Goal: Task Accomplishment & Management: Complete application form

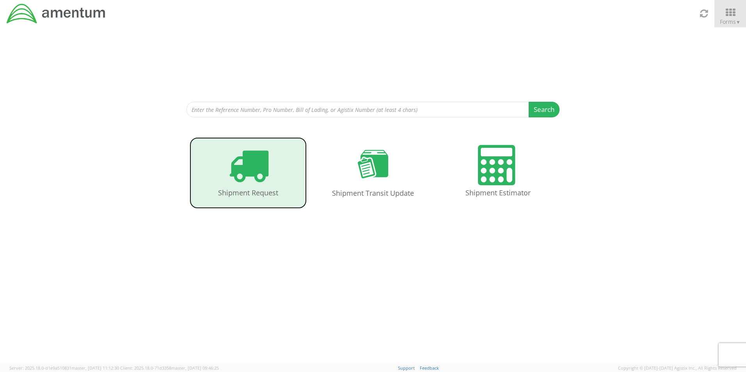
click at [270, 192] on h4 "Shipment Request" at bounding box center [247, 193] width 101 height 8
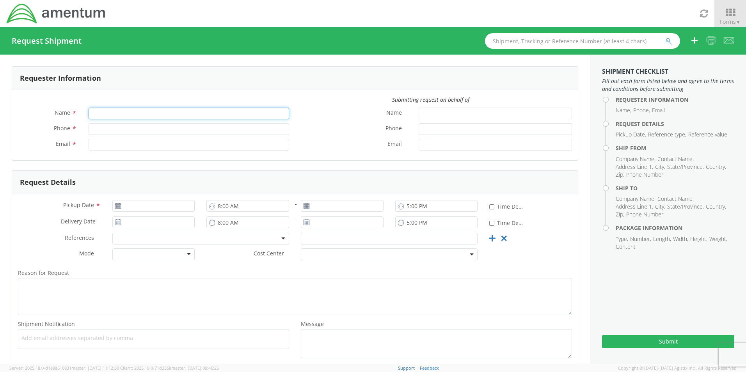
click at [231, 113] on input "Name *" at bounding box center [189, 114] width 201 height 12
type input "[PERSON_NAME]"
type input "[PHONE_NUMBER]"
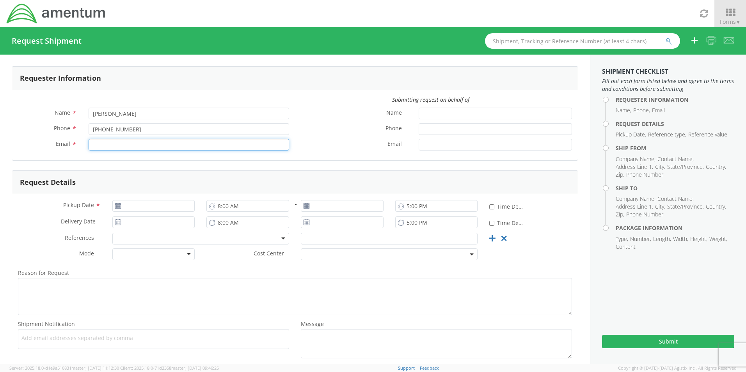
type input "[PERSON_NAME][EMAIL_ADDRESS][PERSON_NAME][DOMAIN_NAME]"
type input "[DATE]"
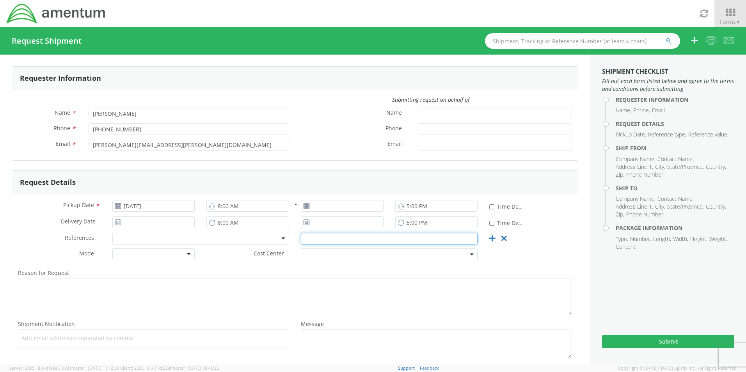
type input "OVHD.101288.00000"
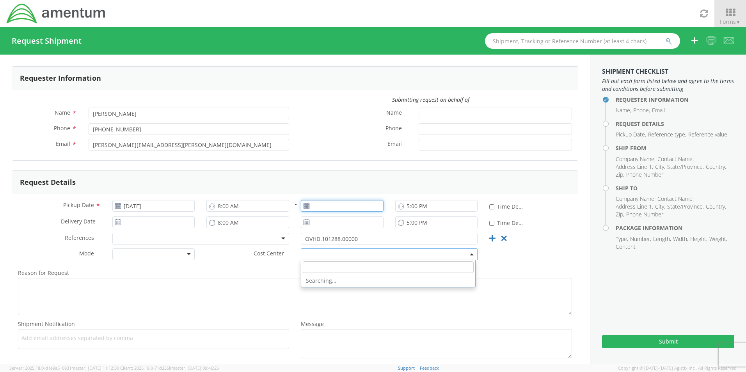
type input "[DATE]"
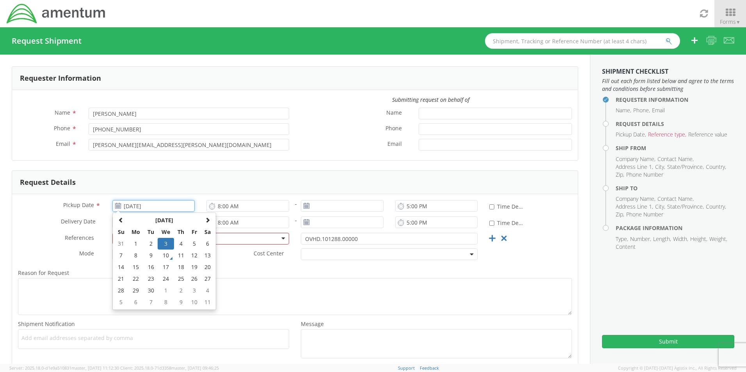
click at [190, 202] on input "[DATE]" at bounding box center [153, 206] width 83 height 12
click at [154, 257] on td "9" at bounding box center [151, 256] width 14 height 12
type input "[DATE]"
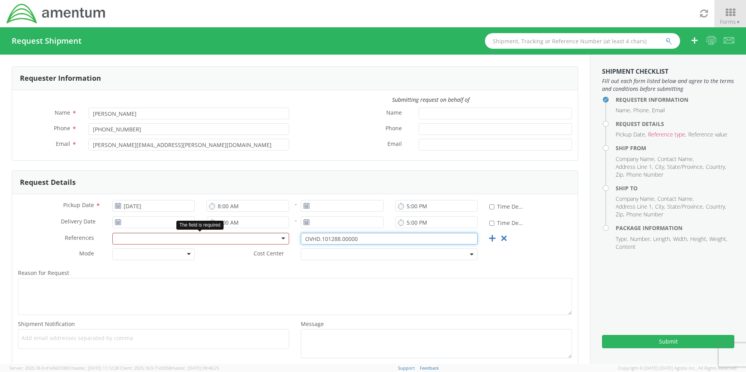
drag, startPoint x: 358, startPoint y: 238, endPoint x: 243, endPoint y: 233, distance: 115.2
click at [243, 233] on div "References * Account Type Activity ID Airline Appointment Number ASN Batch Requ…" at bounding box center [295, 241] width 566 height 16
paste input "4644.001.UNBILL.0000.0000.0EXP"
type input "4644.001.UNBILL.0000.0000.0EXP"
click at [279, 238] on div at bounding box center [200, 239] width 177 height 12
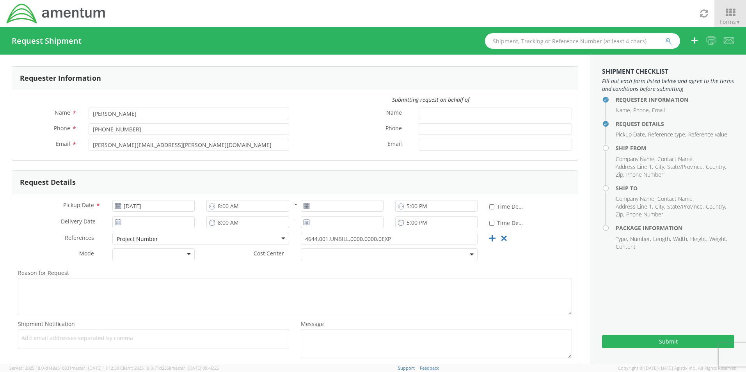
click at [524, 169] on form "Requester Information Submitting request on behalf of Name * [PERSON_NAME] Phon…" at bounding box center [295, 217] width 566 height 302
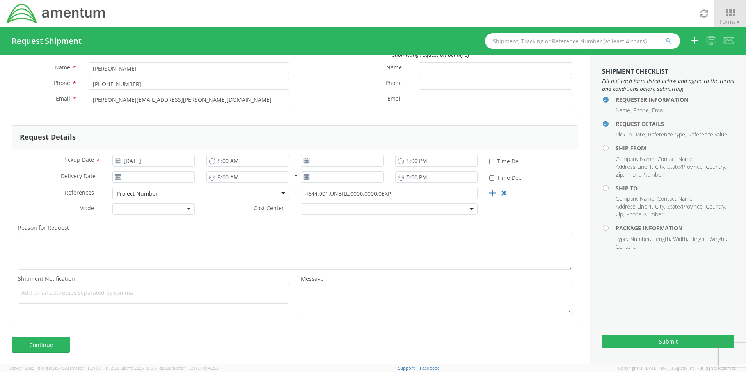
scroll to position [46, 0]
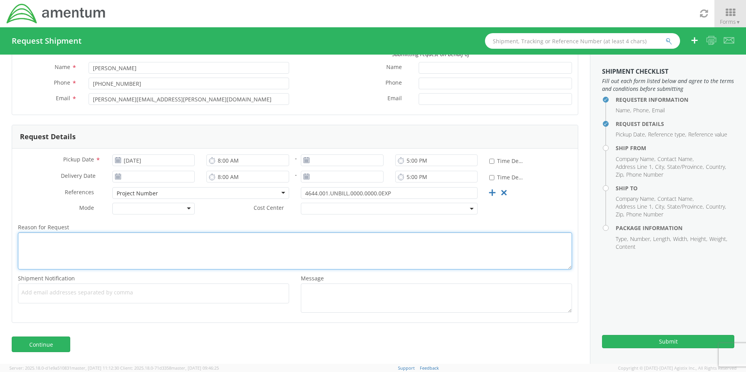
click at [393, 237] on textarea "Reason for Request *" at bounding box center [295, 251] width 554 height 37
type textarea "Send MFA tokens to [GEOGRAPHIC_DATA]"
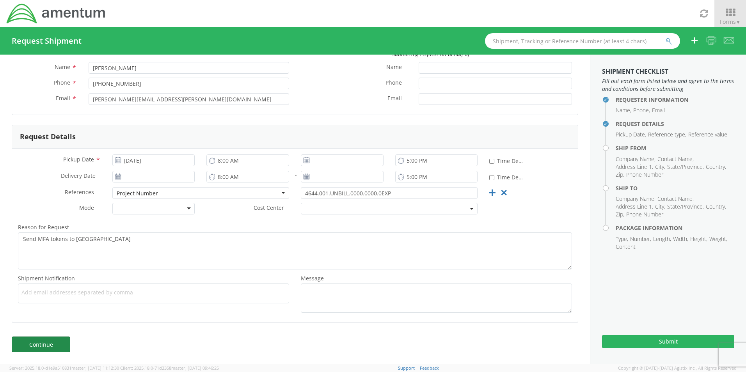
click at [43, 341] on link "Continue" at bounding box center [41, 345] width 59 height 16
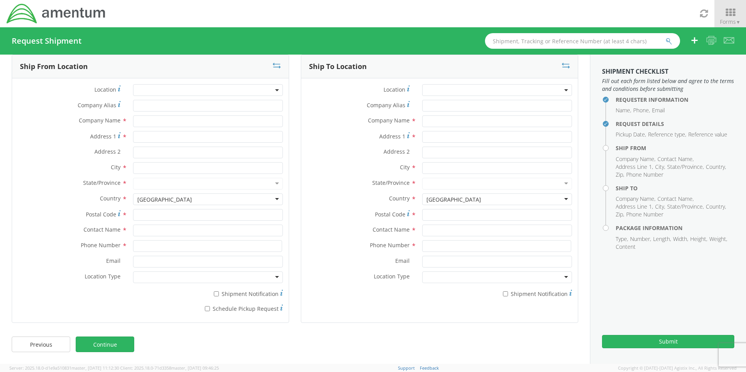
scroll to position [12, 0]
click at [210, 118] on input "text" at bounding box center [208, 121] width 150 height 12
drag, startPoint x: 156, startPoint y: 121, endPoint x: 134, endPoint y: 118, distance: 22.4
click at [134, 118] on input "A" at bounding box center [208, 121] width 150 height 12
click at [146, 121] on input "A" at bounding box center [208, 121] width 150 height 12
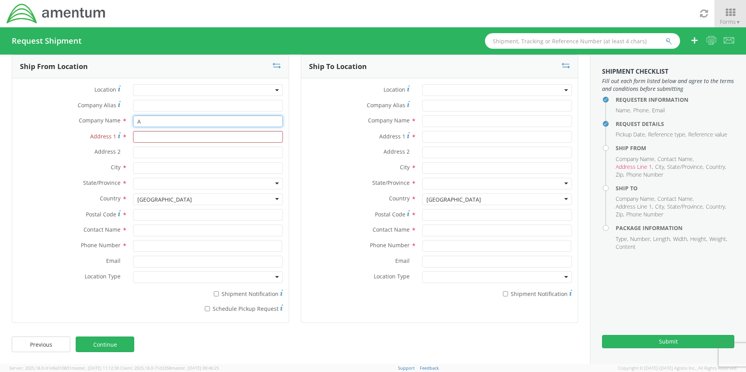
type input "Amentum"
click at [171, 135] on input "Address 1 *" at bounding box center [208, 137] width 150 height 12
click at [236, 120] on input "Amentum" at bounding box center [208, 121] width 150 height 12
click at [140, 139] on input "Address 1 *" at bounding box center [208, 137] width 150 height 12
click at [133, 135] on input "Address 1 *" at bounding box center [208, 137] width 150 height 12
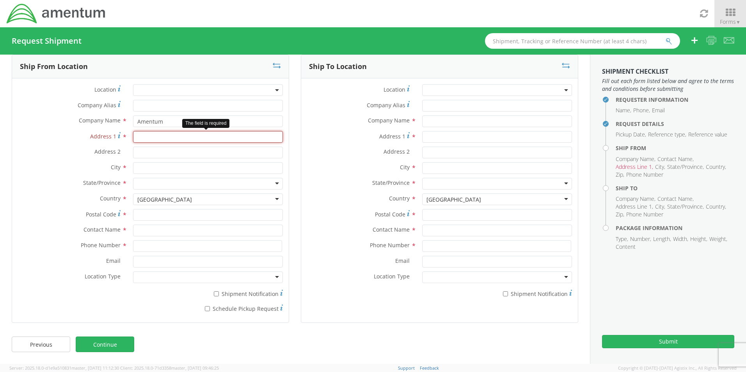
paste input "[STREET_ADDRESS][PERSON_NAME] SE"
type input "[STREET_ADDRESS][PERSON_NAME] SE"
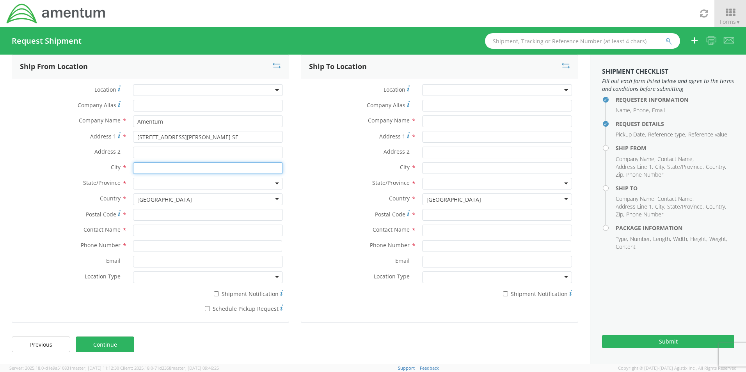
type input "[GEOGRAPHIC_DATA]"
type input "87123"
type input "[PERSON_NAME]"
type input "[STREET_ADDRESS][PERSON_NAME] SE"
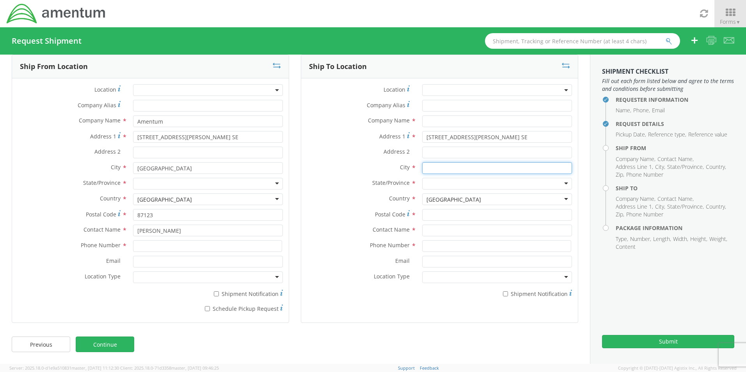
type input "[GEOGRAPHIC_DATA]"
type input "87123"
type input "[PERSON_NAME]"
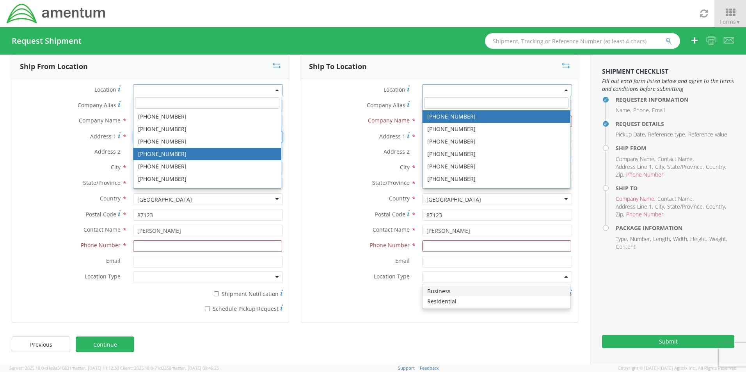
scroll to position [0, 0]
type input "Suite 825"
type input "[PHONE_NUMBER]"
type input "[PERSON_NAME][EMAIL_ADDRESS][PERSON_NAME][DOMAIN_NAME]"
type input "Amentum"
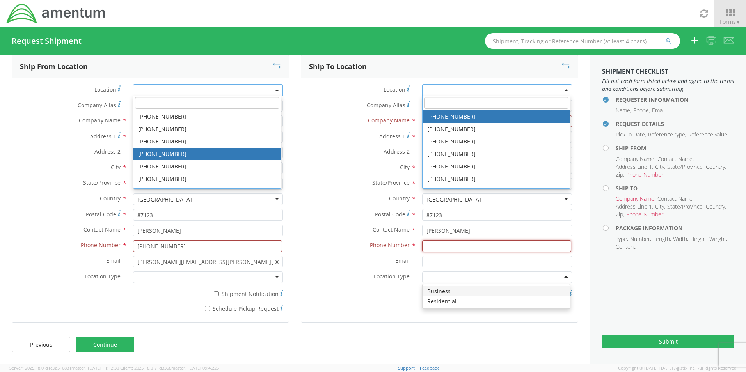
type input "[PHONE_NUMBER]"
type input "[PERSON_NAME][EMAIL_ADDRESS][PERSON_NAME][DOMAIN_NAME]"
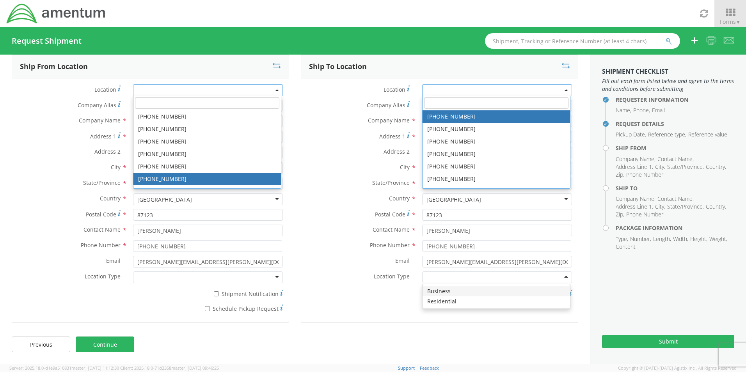
click at [30, 205] on div "Country * [GEOGRAPHIC_DATA] [GEOGRAPHIC_DATA] [GEOGRAPHIC_DATA] [GEOGRAPHIC_DAT…" at bounding box center [150, 200] width 277 height 12
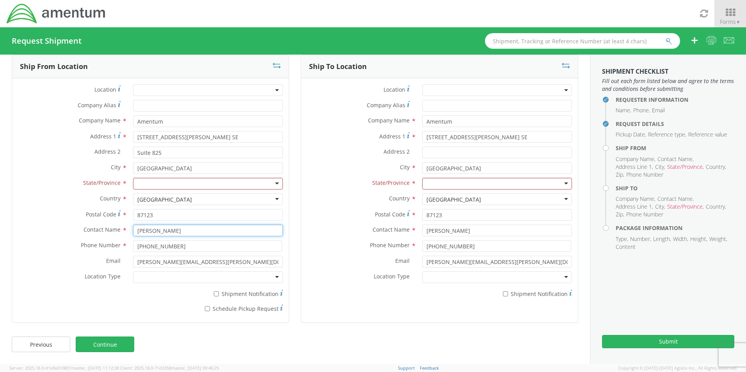
drag, startPoint x: 170, startPoint y: 231, endPoint x: 142, endPoint y: 234, distance: 28.6
click at [98, 231] on div "Contact Name * [PERSON_NAME]" at bounding box center [150, 231] width 277 height 12
type input "[PERSON_NAME]"
click at [207, 251] on input "[PHONE_NUMBER]" at bounding box center [207, 246] width 149 height 12
drag, startPoint x: 149, startPoint y: 245, endPoint x: 94, endPoint y: 251, distance: 54.9
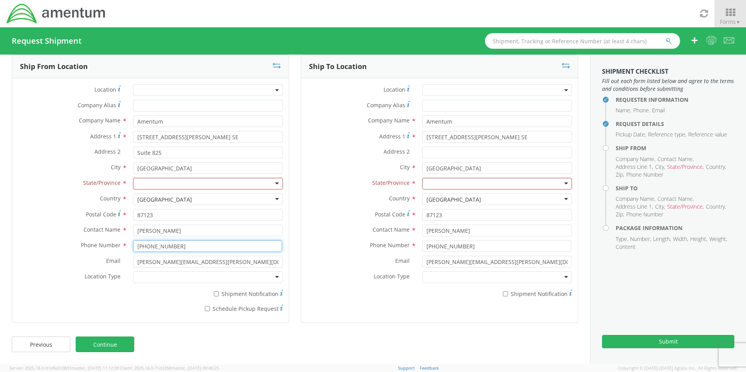
click at [94, 251] on div "Phone Number * [PHONE_NUMBER]" at bounding box center [150, 246] width 277 height 12
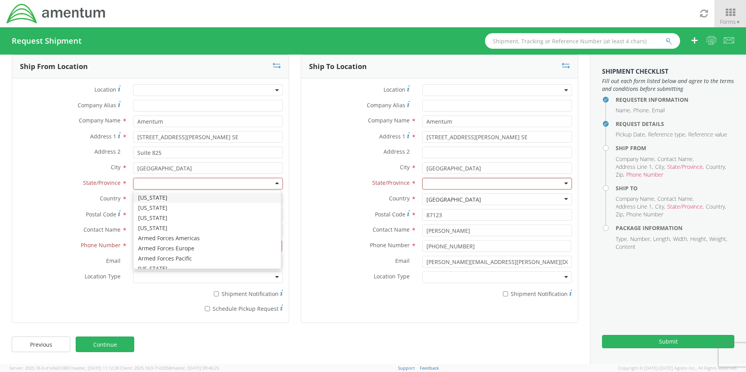
click at [234, 183] on div at bounding box center [208, 184] width 150 height 12
type input "n"
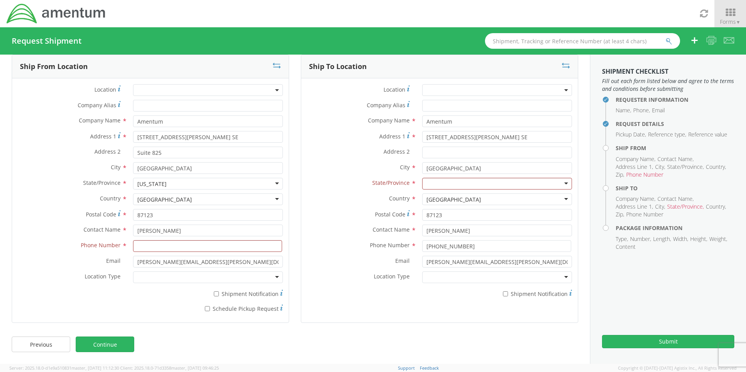
click at [481, 128] on div "Company Name * Amentum Amentum Amentum - ( [PERSON_NAME] ) Bldg. 71006 Blackshe…" at bounding box center [439, 123] width 277 height 16
click at [474, 121] on input "Amentum" at bounding box center [497, 121] width 150 height 12
click at [470, 122] on input "Amentum" at bounding box center [497, 121] width 150 height 12
click at [425, 143] on div "Address [STREET_ADDRESS][PERSON_NAME] SE" at bounding box center [439, 139] width 277 height 16
click at [431, 140] on input "[STREET_ADDRESS][PERSON_NAME] SE" at bounding box center [497, 137] width 150 height 12
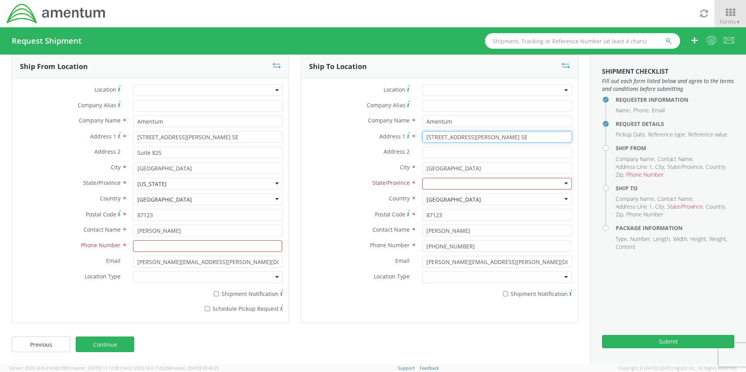
click at [483, 138] on input "[STREET_ADDRESS][PERSON_NAME] SE" at bounding box center [497, 137] width 150 height 12
drag, startPoint x: 488, startPoint y: 137, endPoint x: 380, endPoint y: 146, distance: 108.8
click at [380, 146] on div "Address [STREET_ADDRESS][PERSON_NAME] SE" at bounding box center [439, 139] width 277 height 16
type input "I"
type input "8200 I-H 10 W"
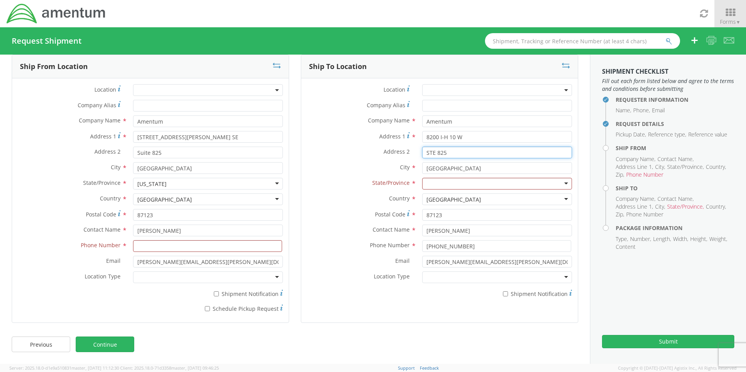
type input "STE 825"
click at [473, 135] on input "8200 I-H 10 W" at bounding box center [497, 137] width 150 height 12
type input "8200 I-H 10 West"
click at [482, 169] on input "[GEOGRAPHIC_DATA]" at bounding box center [497, 168] width 150 height 12
drag, startPoint x: 482, startPoint y: 169, endPoint x: 351, endPoint y: 165, distance: 130.7
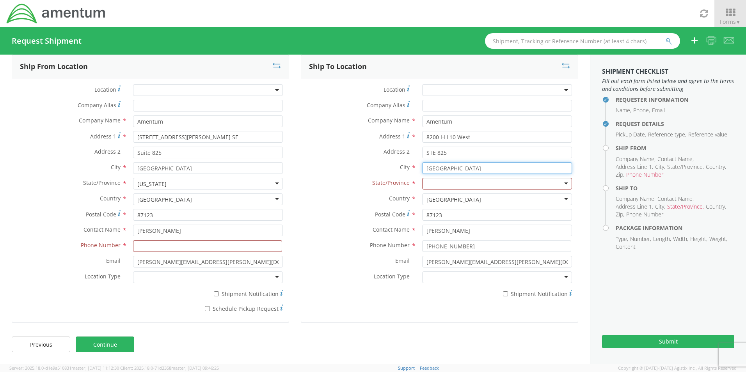
click at [351, 165] on div "City * [GEOGRAPHIC_DATA] searching..." at bounding box center [439, 168] width 277 height 12
type input "San A"
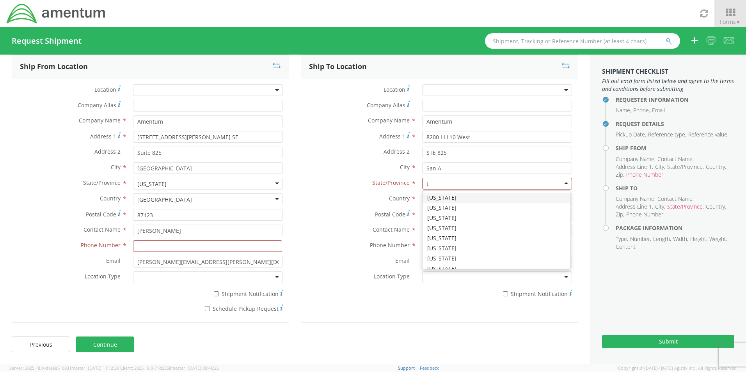
type input "t"
click at [465, 186] on div at bounding box center [497, 184] width 150 height 12
type input "te"
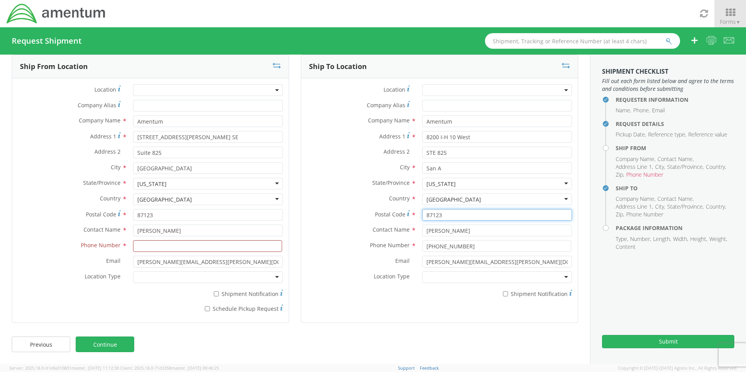
drag, startPoint x: 357, startPoint y: 218, endPoint x: 350, endPoint y: 218, distance: 7.4
click at [350, 218] on div "Postal Code * 87123" at bounding box center [439, 215] width 277 height 12
type input "78230"
type input "[PERSON_NAME]"
type input "2106275341"
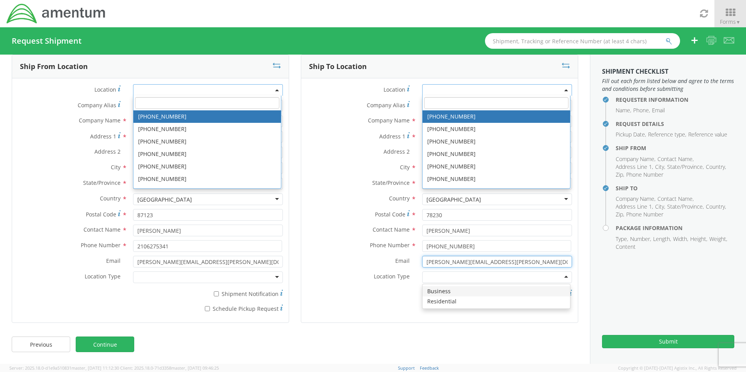
click at [513, 261] on input "[PERSON_NAME][EMAIL_ADDRESS][PERSON_NAME][DOMAIN_NAME]" at bounding box center [497, 262] width 150 height 12
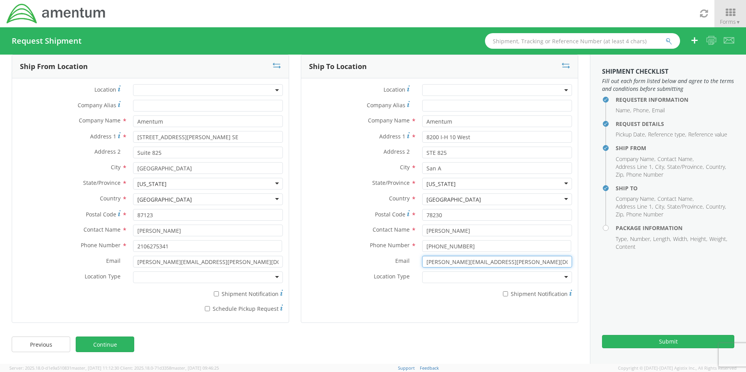
drag, startPoint x: 510, startPoint y: 263, endPoint x: 352, endPoint y: 270, distance: 157.8
click at [352, 270] on div "Email * [PERSON_NAME][EMAIL_ADDRESS][PERSON_NAME][DOMAIN_NAME]" at bounding box center [439, 264] width 277 height 16
type input "[PERSON_NAME][EMAIL_ADDRESS][PERSON_NAME][DOMAIN_NAME]"
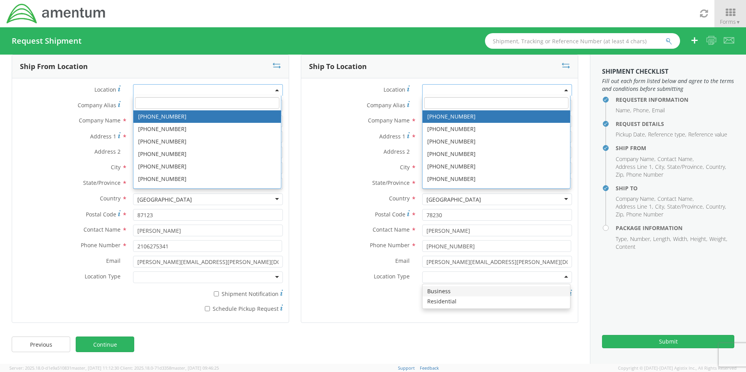
click at [348, 245] on label "Phone Number *" at bounding box center [358, 245] width 115 height 10
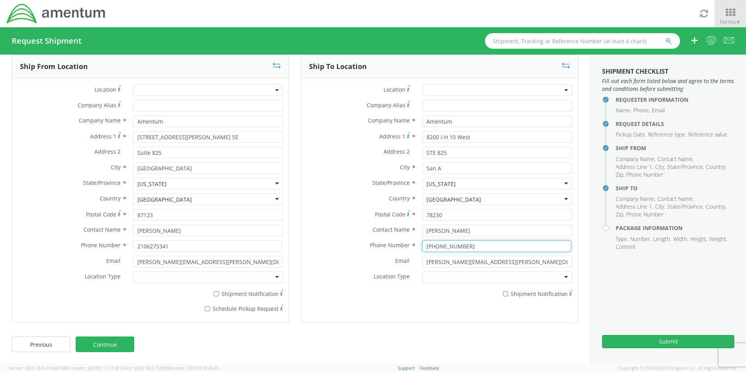
drag, startPoint x: 460, startPoint y: 247, endPoint x: 366, endPoint y: 240, distance: 94.6
click at [366, 240] on div "Phone Number * [PHONE_NUMBER]" at bounding box center [439, 246] width 277 height 12
type input "2106275341"
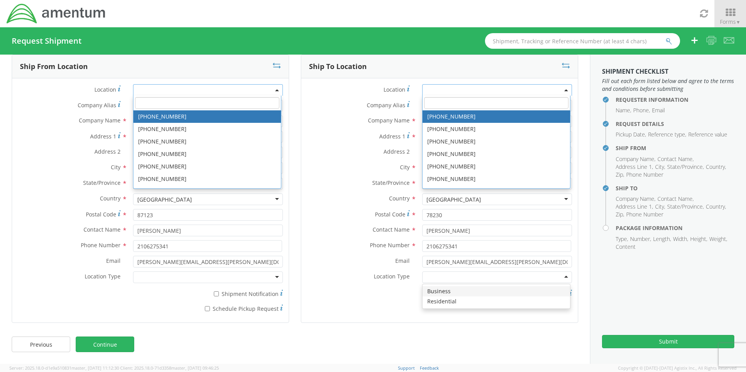
click at [334, 256] on label "Email *" at bounding box center [358, 261] width 115 height 10
click at [422, 256] on input "[PERSON_NAME][EMAIL_ADDRESS][PERSON_NAME][DOMAIN_NAME]" at bounding box center [497, 262] width 150 height 12
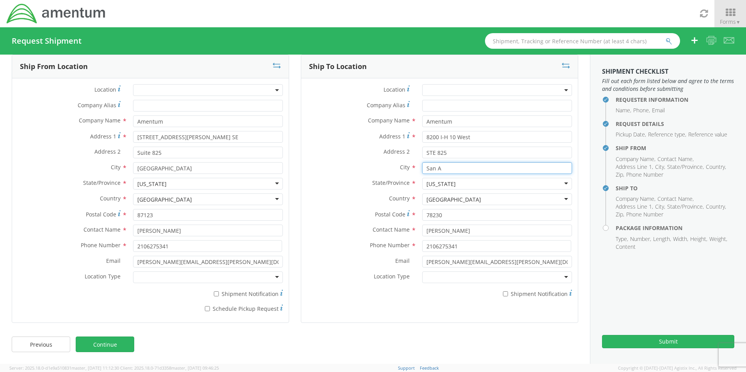
click at [448, 166] on input "San A" at bounding box center [497, 168] width 150 height 12
type input "San Antonio"
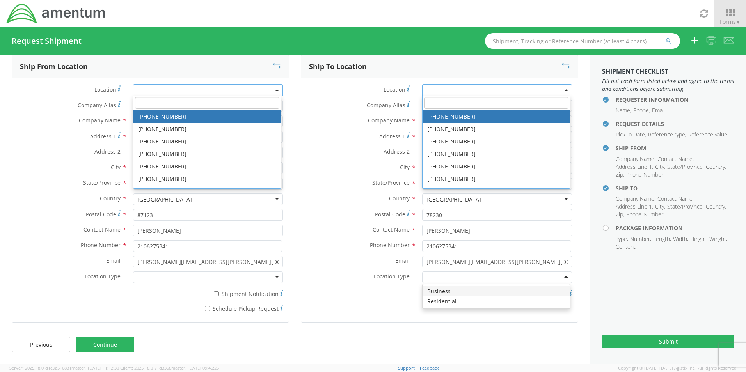
click at [319, 204] on div "Country * [GEOGRAPHIC_DATA] [GEOGRAPHIC_DATA] [GEOGRAPHIC_DATA] [GEOGRAPHIC_DAT…" at bounding box center [439, 200] width 277 height 12
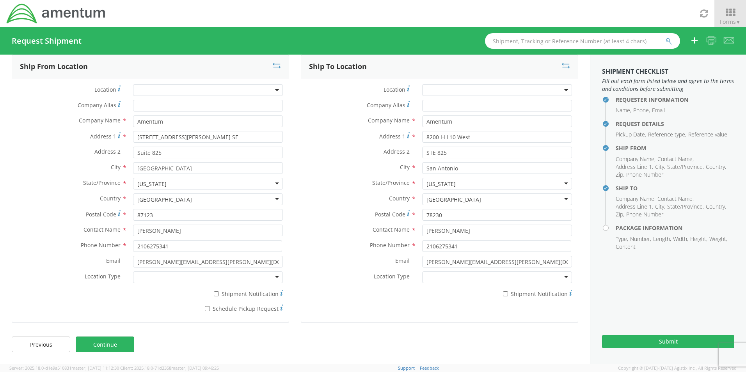
click at [474, 277] on div at bounding box center [497, 278] width 150 height 12
click at [274, 279] on div at bounding box center [208, 278] width 150 height 12
drag, startPoint x: 127, startPoint y: 242, endPoint x: 46, endPoint y: 234, distance: 81.1
click at [52, 234] on div "Location * Company Alias * Company Name * Amentum Amentum Amentum - ( [PERSON_N…" at bounding box center [150, 200] width 277 height 233
paste input "[PHONE_NUMBER]"
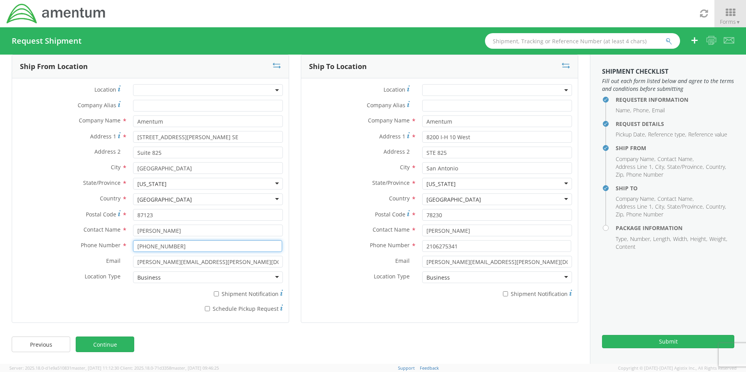
type input "[PHONE_NUMBER]"
drag, startPoint x: 185, startPoint y: 151, endPoint x: 135, endPoint y: 156, distance: 50.6
click at [135, 156] on input "Suite 825" at bounding box center [208, 153] width 150 height 12
click at [341, 321] on div "Ship To Location Location * Company Alias * Company Name * Amentum [GEOGRAPHIC_…" at bounding box center [439, 189] width 277 height 268
click at [131, 346] on link "Continue" at bounding box center [105, 345] width 59 height 16
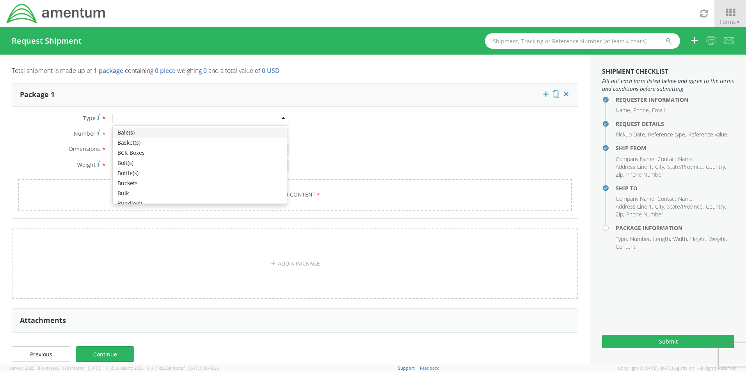
click at [278, 120] on div at bounding box center [200, 119] width 177 height 12
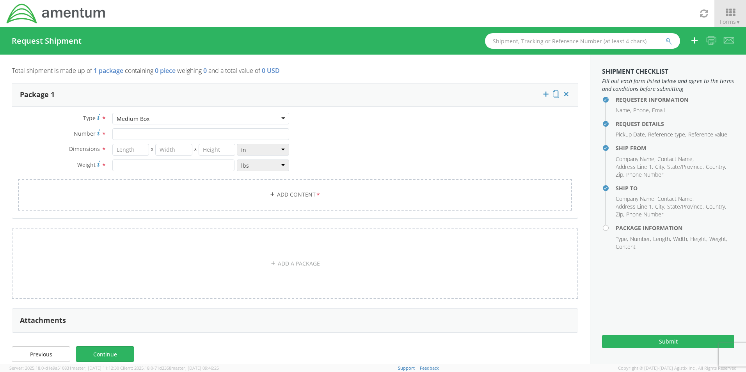
type input "13"
type input "11.5"
type input "2.5"
click at [275, 137] on input "Number *" at bounding box center [200, 134] width 177 height 12
type input "1"
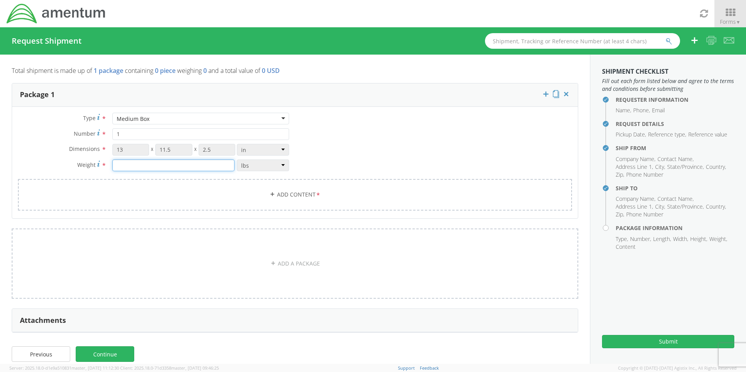
click at [192, 168] on input "number" at bounding box center [173, 166] width 122 height 12
type input "5"
click at [197, 186] on link "Add Content *" at bounding box center [295, 195] width 554 height 32
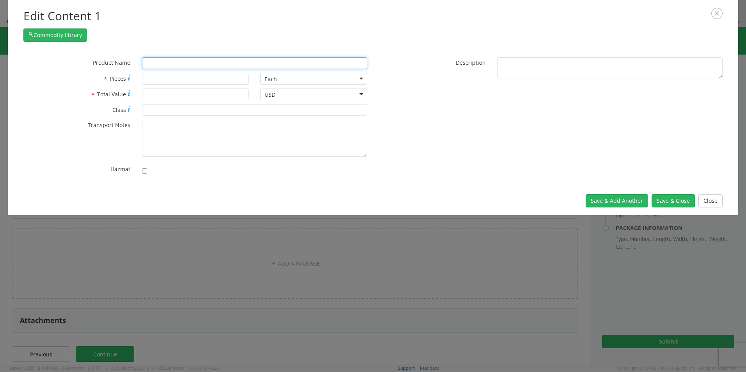
click at [214, 66] on input "text" at bounding box center [254, 63] width 225 height 12
type input "MFA Tokens"
click at [216, 77] on input "* Pieces" at bounding box center [195, 79] width 107 height 12
type input "50"
click at [218, 92] on input "* Total Value" at bounding box center [195, 95] width 107 height 12
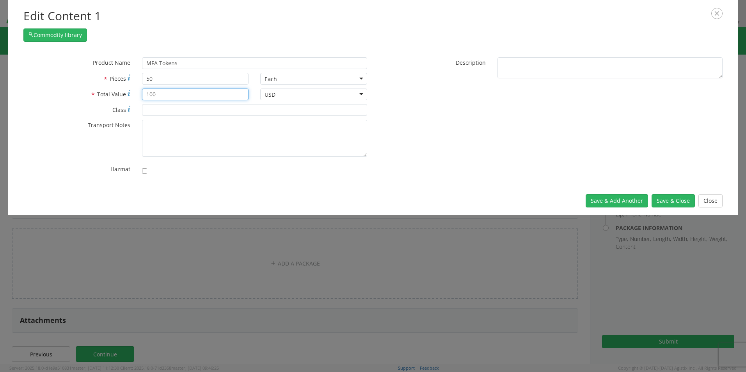
type input "100"
click at [217, 107] on input "* Class" at bounding box center [254, 110] width 225 height 12
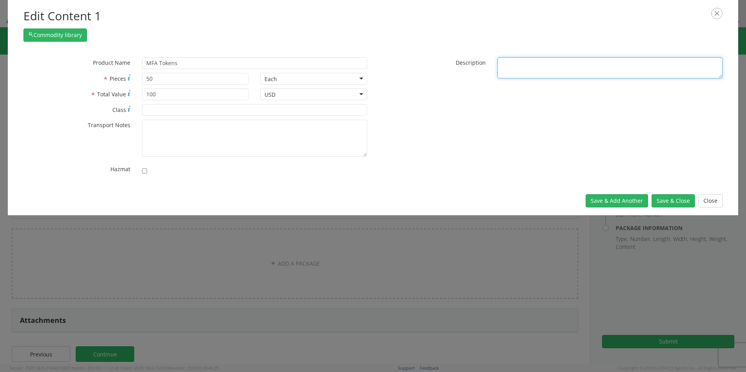
click at [582, 66] on textarea "* Description" at bounding box center [609, 67] width 225 height 21
paste textarea "authenticate their identity online for secure login"
type textarea "authenticate their identity online for secure login"
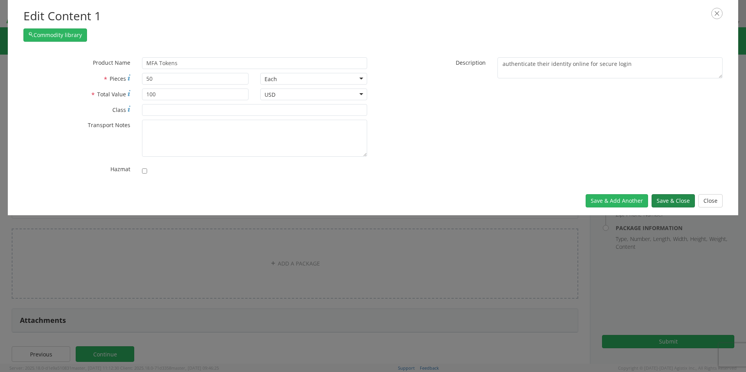
click at [675, 204] on button "Save & Close" at bounding box center [673, 200] width 43 height 13
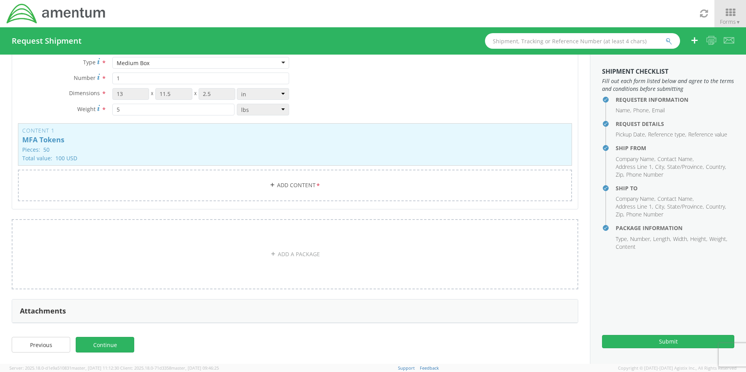
scroll to position [56, 0]
click at [125, 340] on link "Continue" at bounding box center [105, 345] width 59 height 16
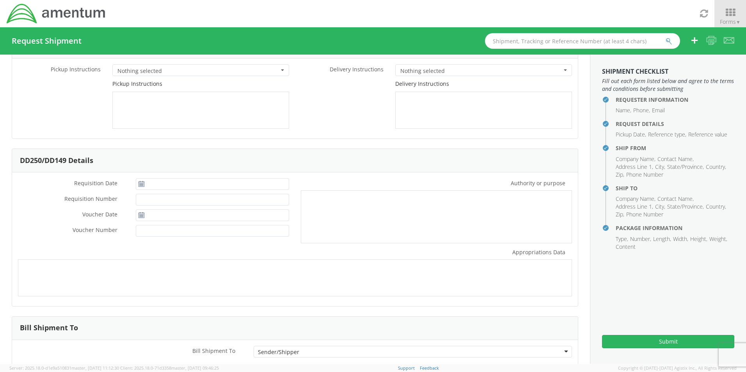
scroll to position [76, 0]
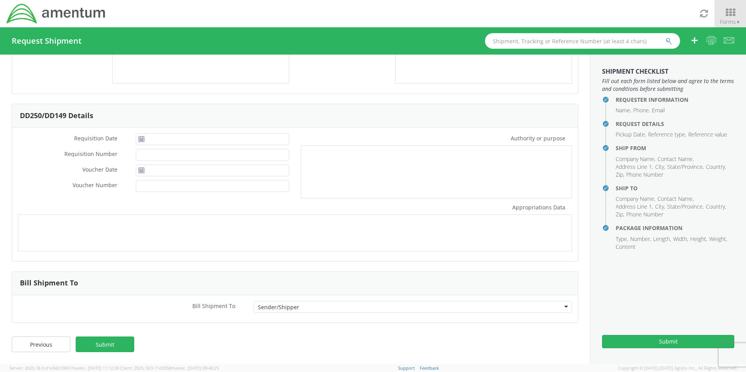
click at [654, 98] on h4 "Requester Information" at bounding box center [675, 100] width 119 height 6
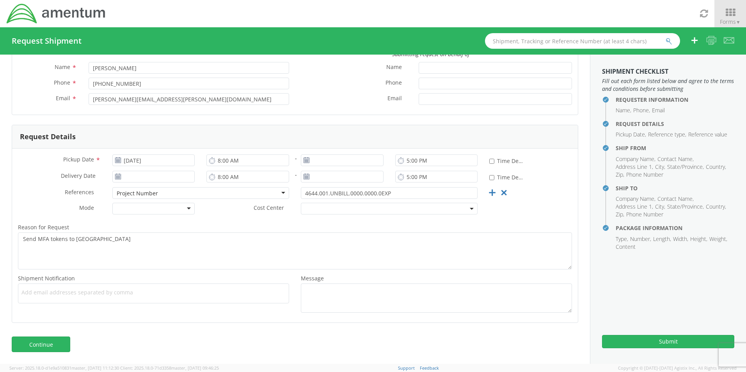
click at [644, 151] on h4 "Ship From" at bounding box center [675, 148] width 119 height 6
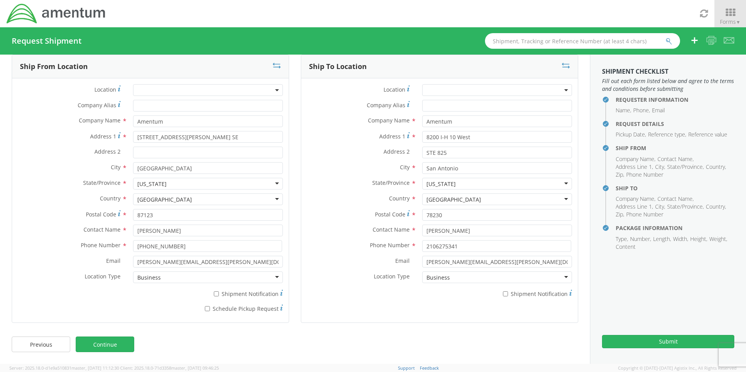
scroll to position [12, 0]
drag, startPoint x: 229, startPoint y: 261, endPoint x: 94, endPoint y: 259, distance: 135.0
click at [94, 259] on div "Email * [PERSON_NAME][EMAIL_ADDRESS][PERSON_NAME][DOMAIN_NAME]" at bounding box center [150, 262] width 277 height 12
paste input "[PERSON_NAME], [PERSON_NAME] <[EMAIL_ADDRESS][DOMAIN_NAME]>"
click at [204, 263] on input "[PERSON_NAME], [PERSON_NAME] <[EMAIL_ADDRESS][DOMAIN_NAME]>" at bounding box center [208, 262] width 150 height 12
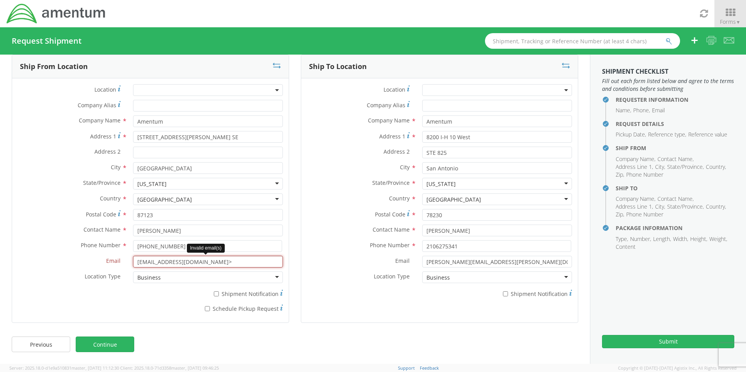
click at [196, 263] on input "[EMAIL_ADDRESS][DOMAIN_NAME]>" at bounding box center [208, 262] width 150 height 12
type input "[EMAIL_ADDRESS][DOMAIN_NAME]"
click at [295, 303] on div "Ship To Location Location * Company Alias * Company Name * Amentum [GEOGRAPHIC_…" at bounding box center [439, 194] width 289 height 278
click at [127, 347] on link "Continue" at bounding box center [105, 345] width 59 height 16
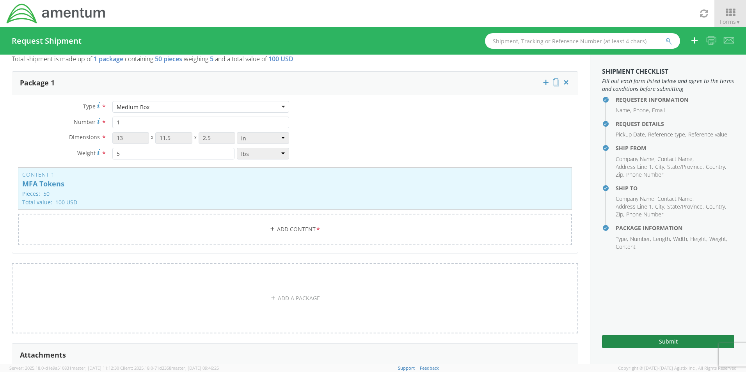
click at [624, 346] on button "Submit" at bounding box center [668, 341] width 132 height 13
